Goal: Task Accomplishment & Management: Use online tool/utility

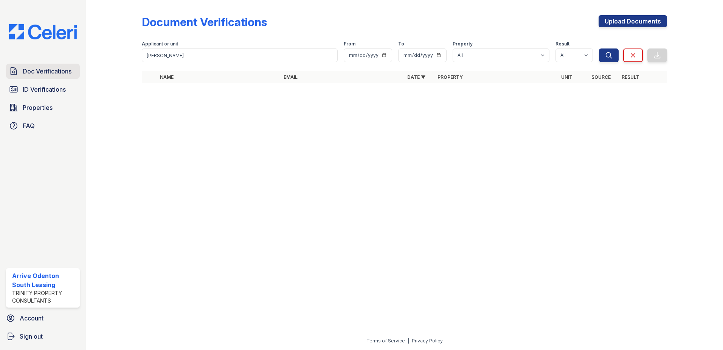
click at [46, 73] on span "Doc Verifications" at bounding box center [47, 71] width 49 height 9
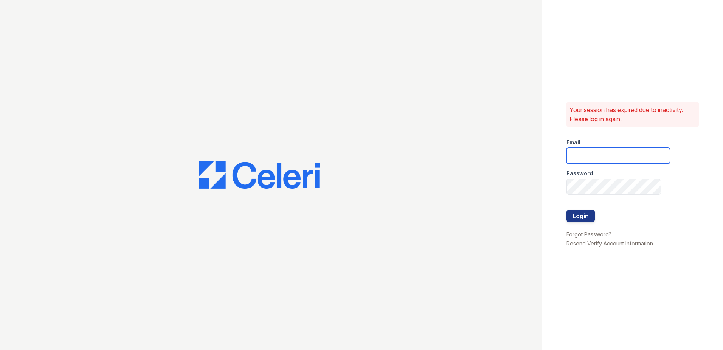
click at [606, 152] on input "email" at bounding box center [619, 156] width 104 height 16
type input "[EMAIL_ADDRESS][DOMAIN_NAME]"
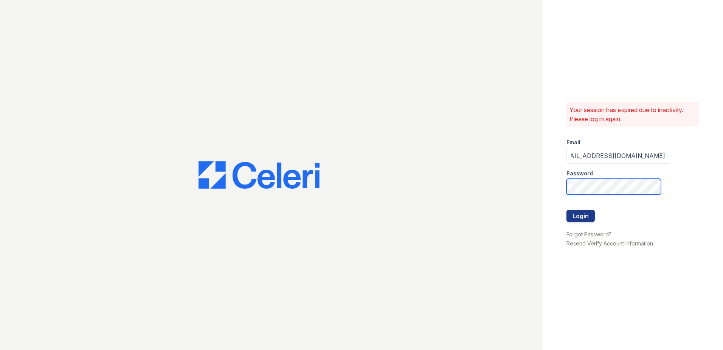
scroll to position [0, 0]
click at [582, 217] on button "Login" at bounding box center [581, 216] width 28 height 12
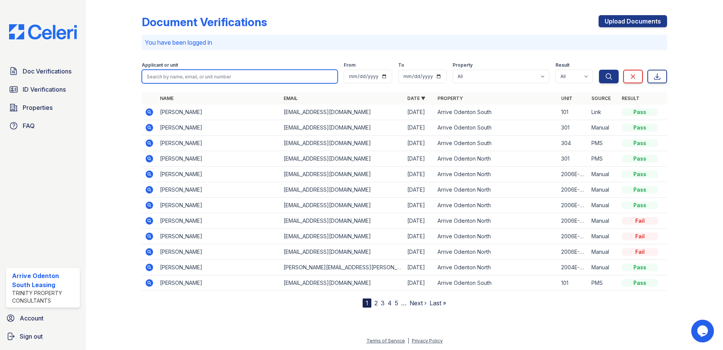
click at [155, 73] on input "search" at bounding box center [240, 77] width 196 height 14
type input "[PERSON_NAME]"
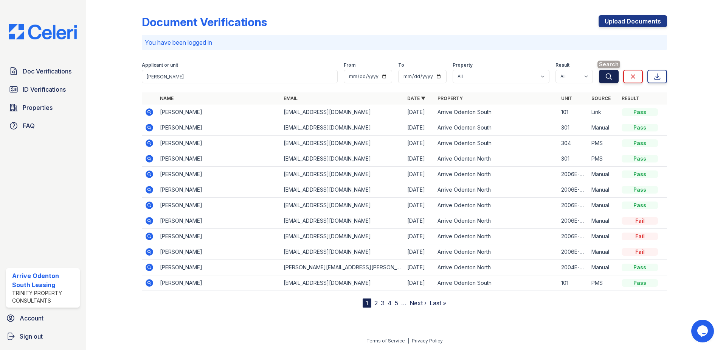
click at [609, 76] on icon "submit" at bounding box center [609, 77] width 8 height 8
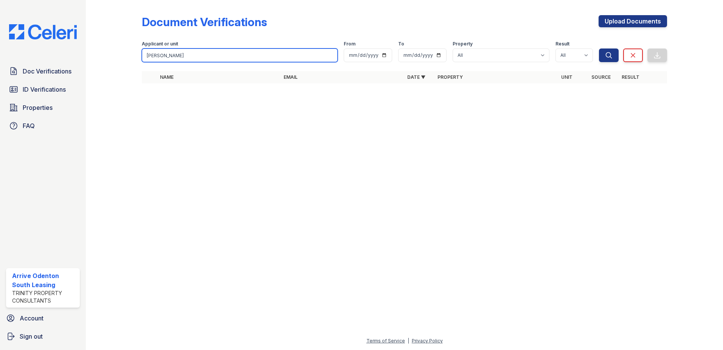
drag, startPoint x: 169, startPoint y: 51, endPoint x: 118, endPoint y: 44, distance: 51.2
click at [118, 44] on div "Document Verifications Upload Documents Filter Applicant or unit rollins From T…" at bounding box center [404, 51] width 613 height 103
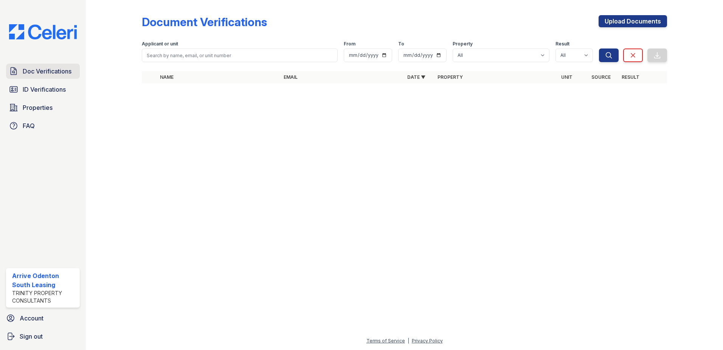
click at [42, 71] on span "Doc Verifications" at bounding box center [47, 71] width 49 height 9
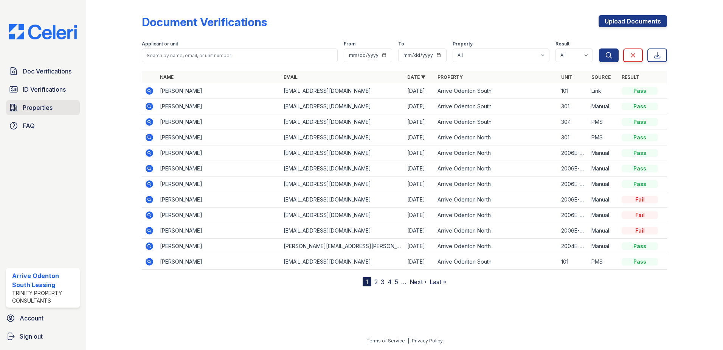
click at [35, 109] on span "Properties" at bounding box center [38, 107] width 30 height 9
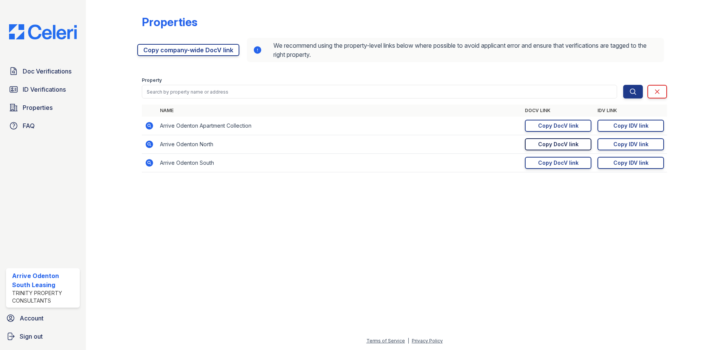
click at [550, 143] on div "Copy DocV link" at bounding box center [558, 144] width 40 height 8
click at [622, 144] on div "Copy IDV link" at bounding box center [631, 144] width 35 height 8
